Goal: Check status

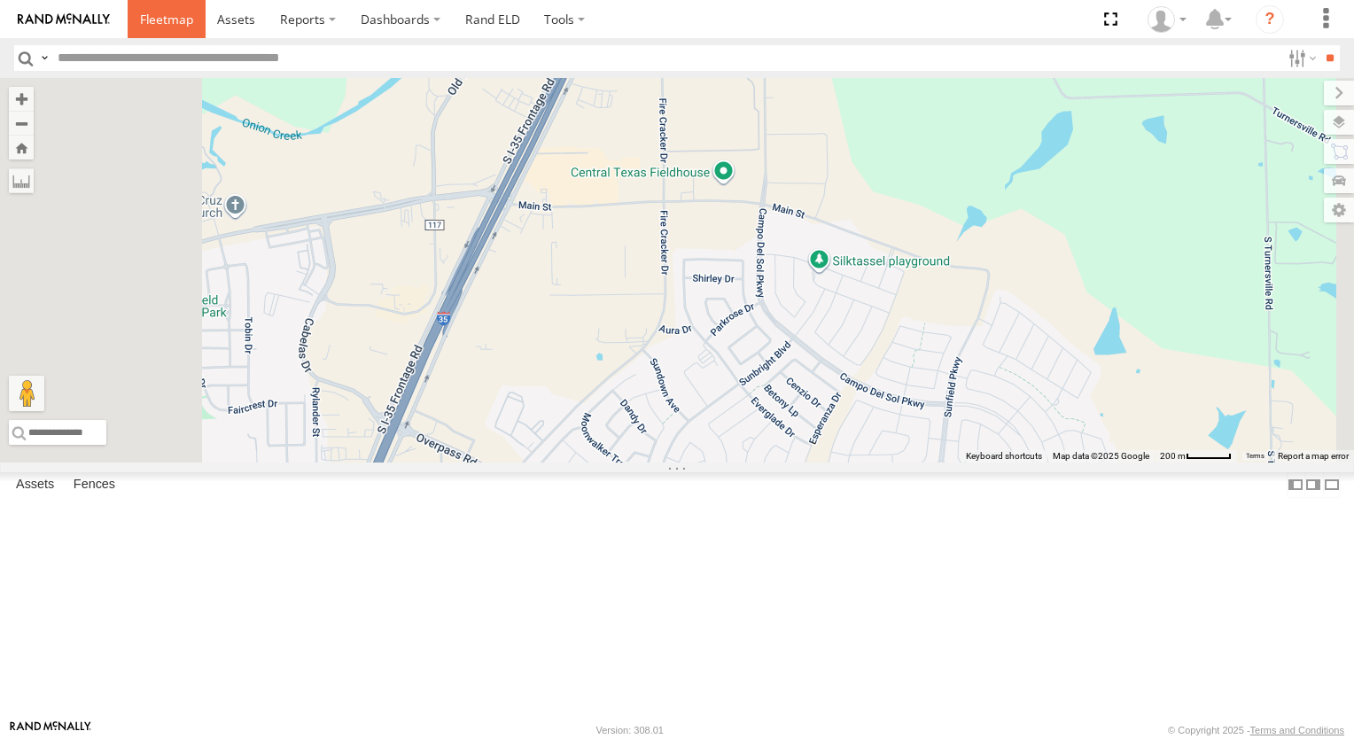
click at [146, 12] on span at bounding box center [166, 19] width 53 height 17
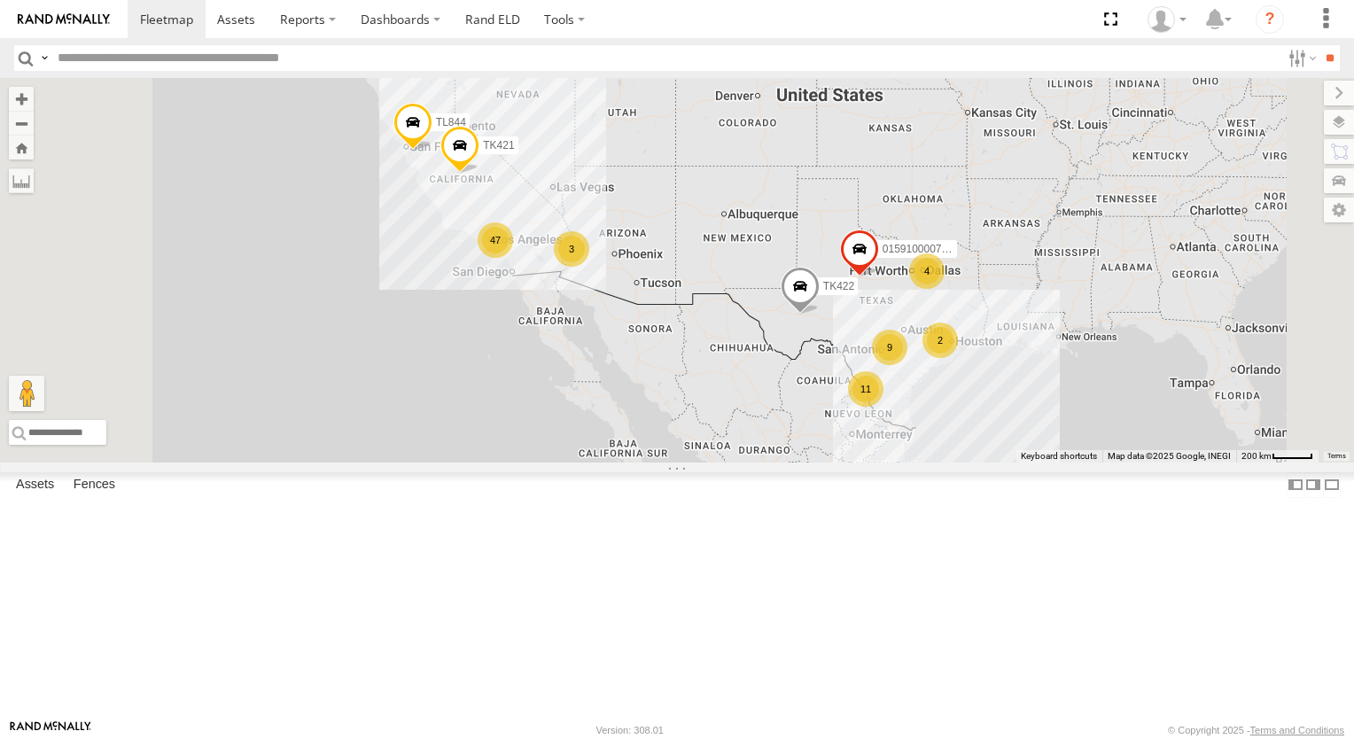
click at [513, 258] on div "47" at bounding box center [495, 239] width 35 height 35
click at [715, 371] on div "9 3 TL844 47 2 11 015910000779481 4 TK422 TK421" at bounding box center [677, 270] width 1354 height 385
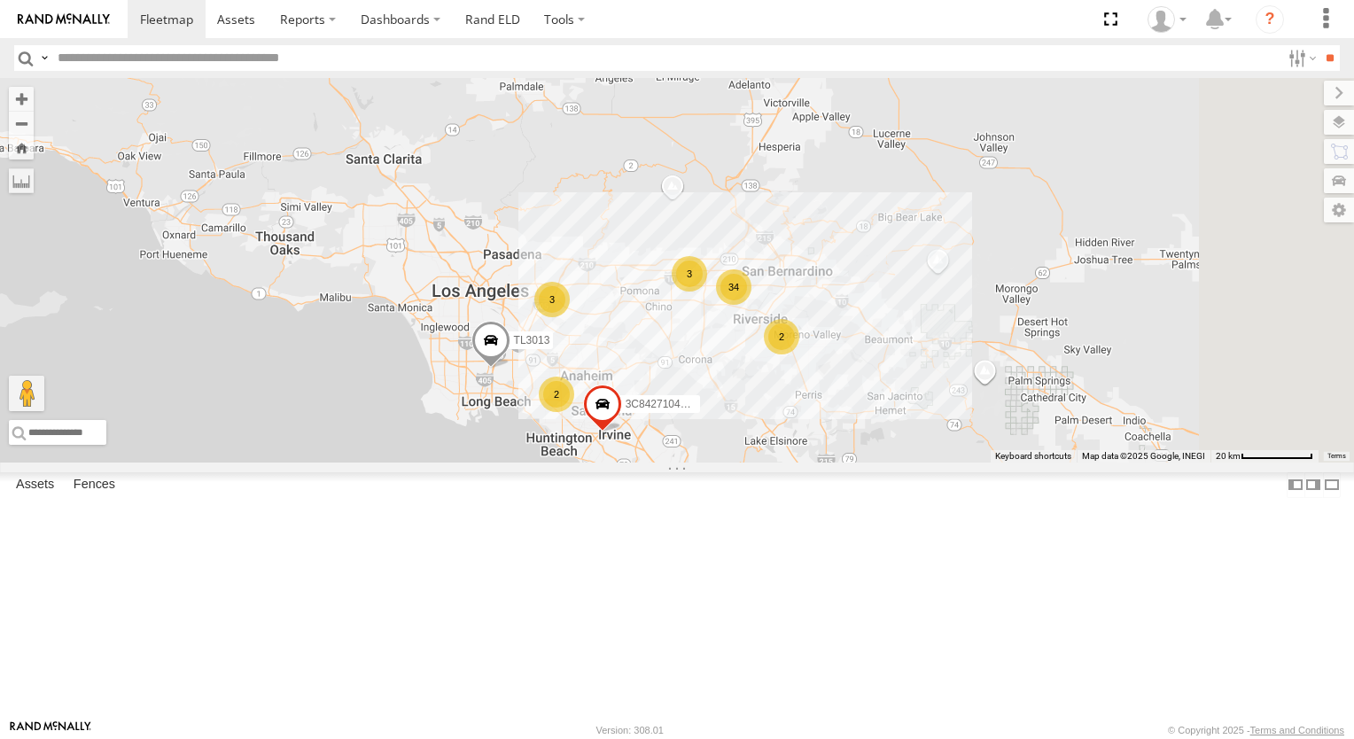
drag, startPoint x: 695, startPoint y: 412, endPoint x: 534, endPoint y: 317, distance: 186.4
click at [534, 317] on div "TL844 015910000779481 TK422 TK421 3C8427104DF8 TL608 TL3013 3 34 2 3 2" at bounding box center [677, 270] width 1354 height 385
click at [571, 317] on div "3" at bounding box center [552, 299] width 35 height 35
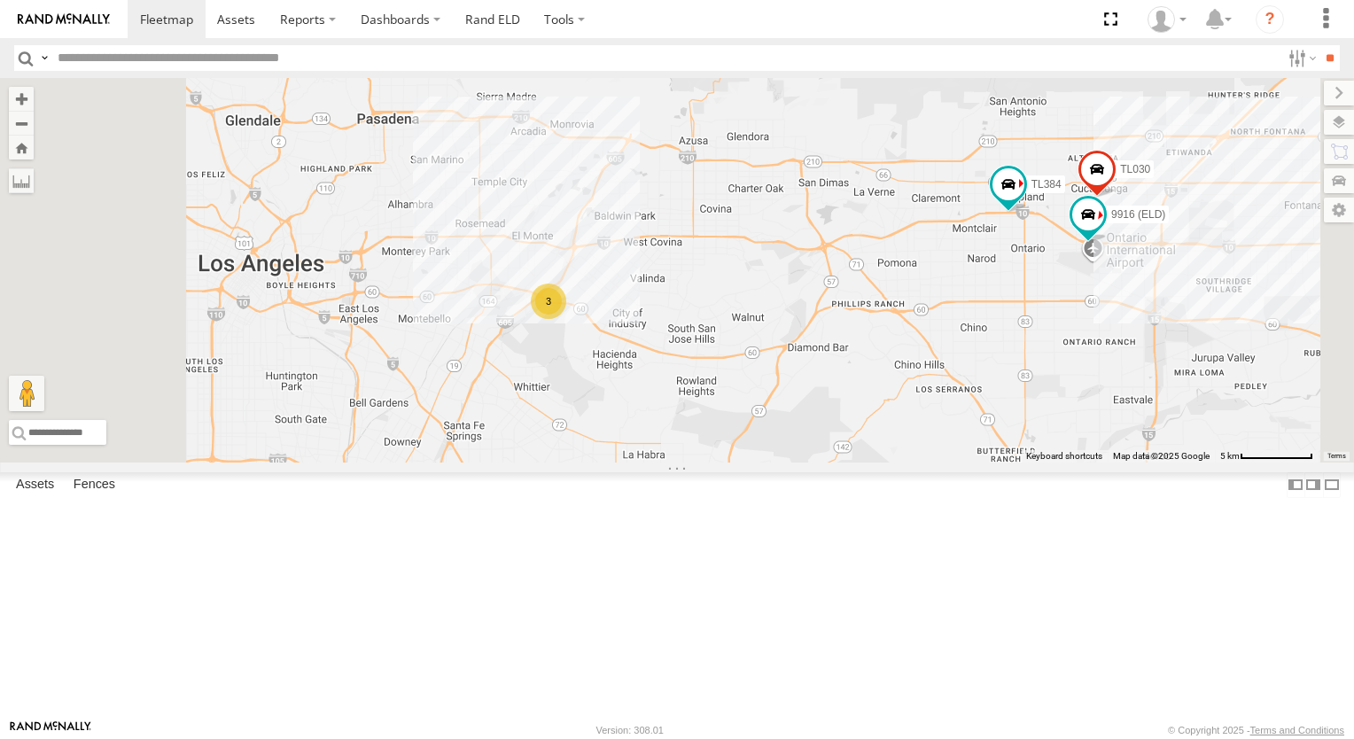
click at [672, 417] on div "TL844 015910000779481 TK422 TK421 3C8427104DF8 TL608 TL3013 3 TL030 TL384 9916 …" at bounding box center [677, 270] width 1354 height 385
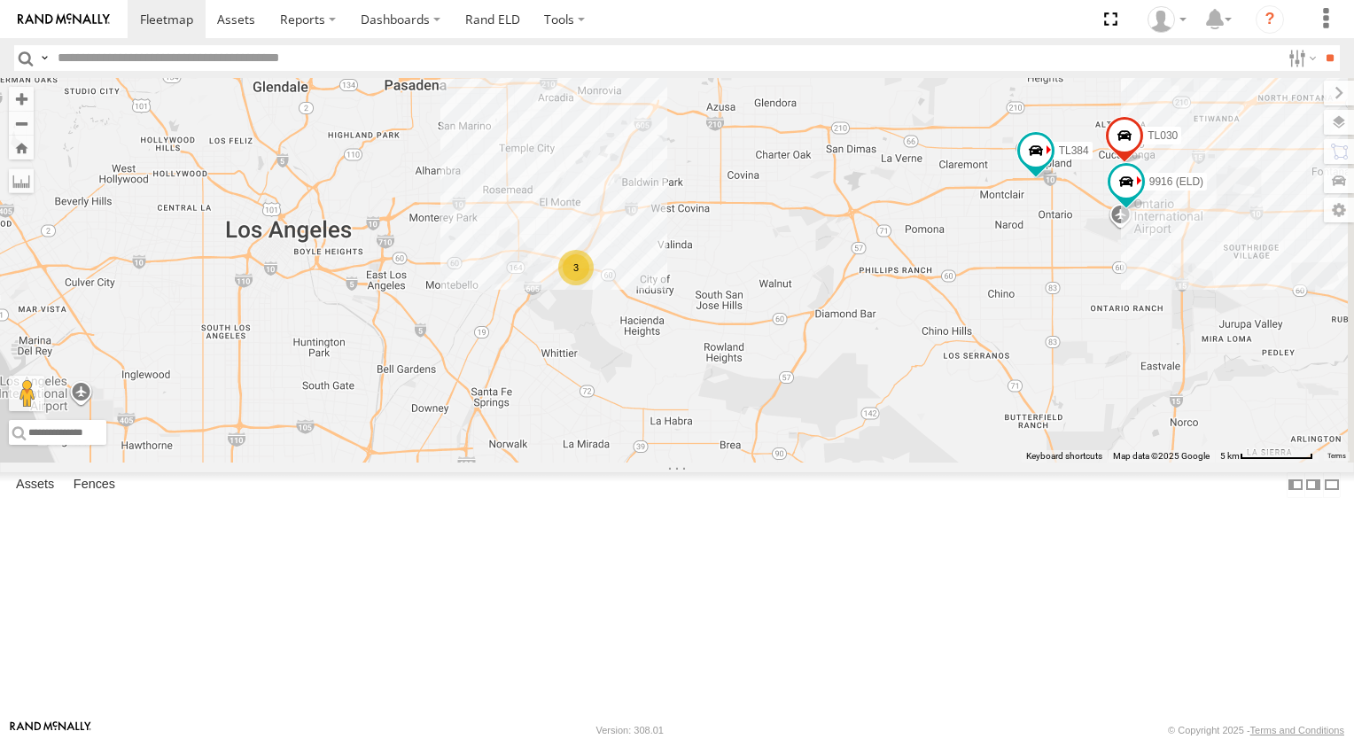
drag, startPoint x: 675, startPoint y: 434, endPoint x: 702, endPoint y: 349, distance: 89.4
click at [702, 349] on div "TL844 015910000779481 TK422 TK421 3C8427104DF8 TL608 TL3013 3 TL030 TL384 9916 …" at bounding box center [677, 270] width 1354 height 385
